Goal: Complete application form

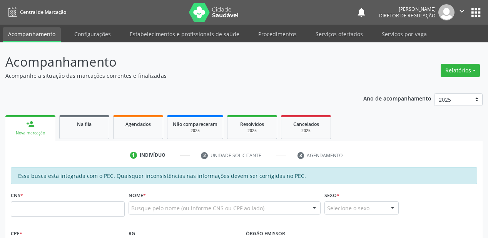
scroll to position [134, 0]
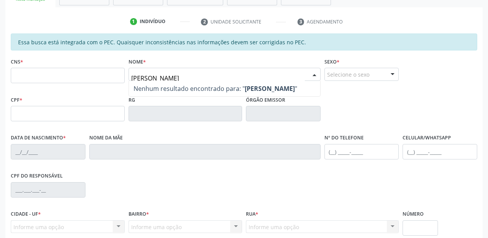
type input "[PERSON_NAME]"
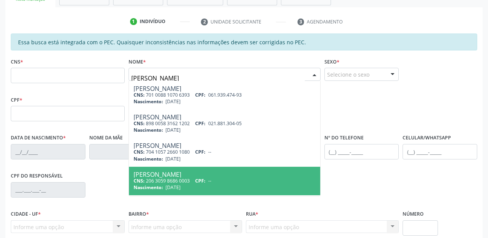
scroll to position [28, 0]
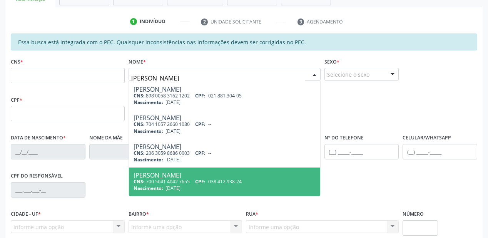
click at [178, 175] on div "[PERSON_NAME]" at bounding box center [225, 175] width 182 height 6
type input "700 5041 4042 7655"
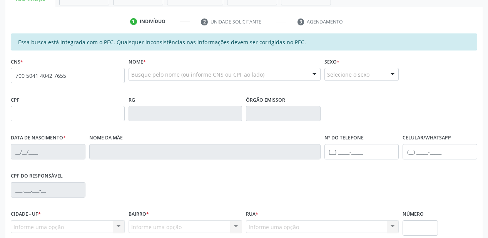
scroll to position [0, 0]
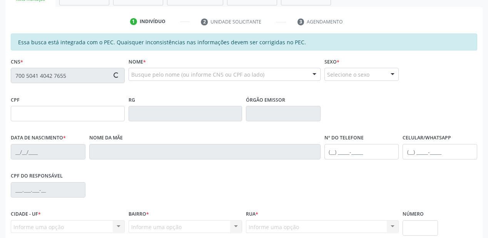
type input "038.412.938-24"
type input "[DATE]"
type input "[PERSON_NAME]"
type input "[PHONE_NUMBER]"
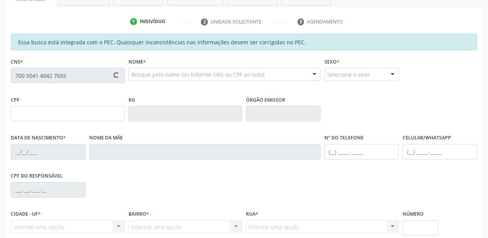
type input "042.927.754-78"
type input "S/N"
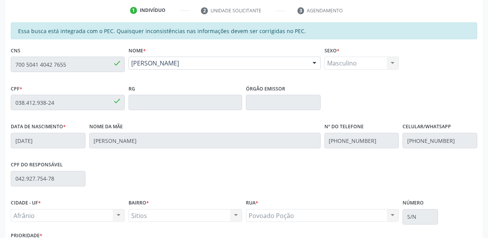
scroll to position [140, 0]
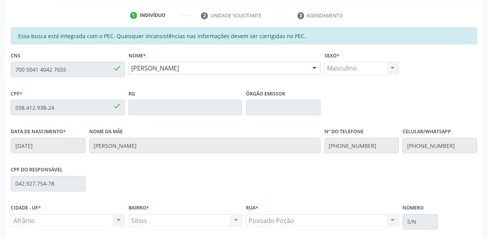
click at [78, 77] on fieldset "CNS 700 5041 4042 7655 done" at bounding box center [68, 66] width 114 height 33
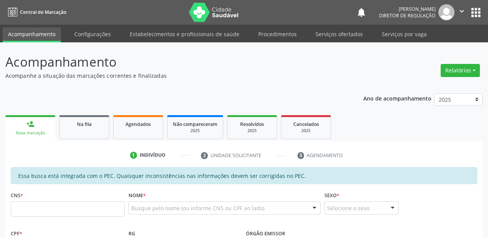
scroll to position [201, 0]
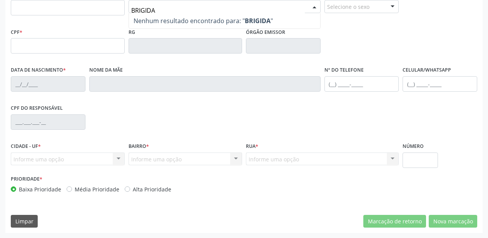
type input "BRIGIDA"
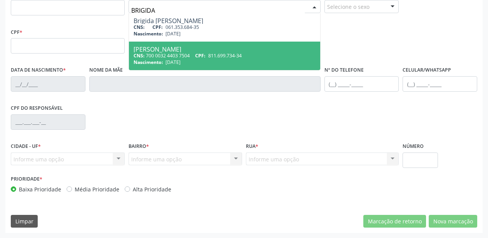
scroll to position [170, 0]
